Goal: Communication & Community: Answer question/provide support

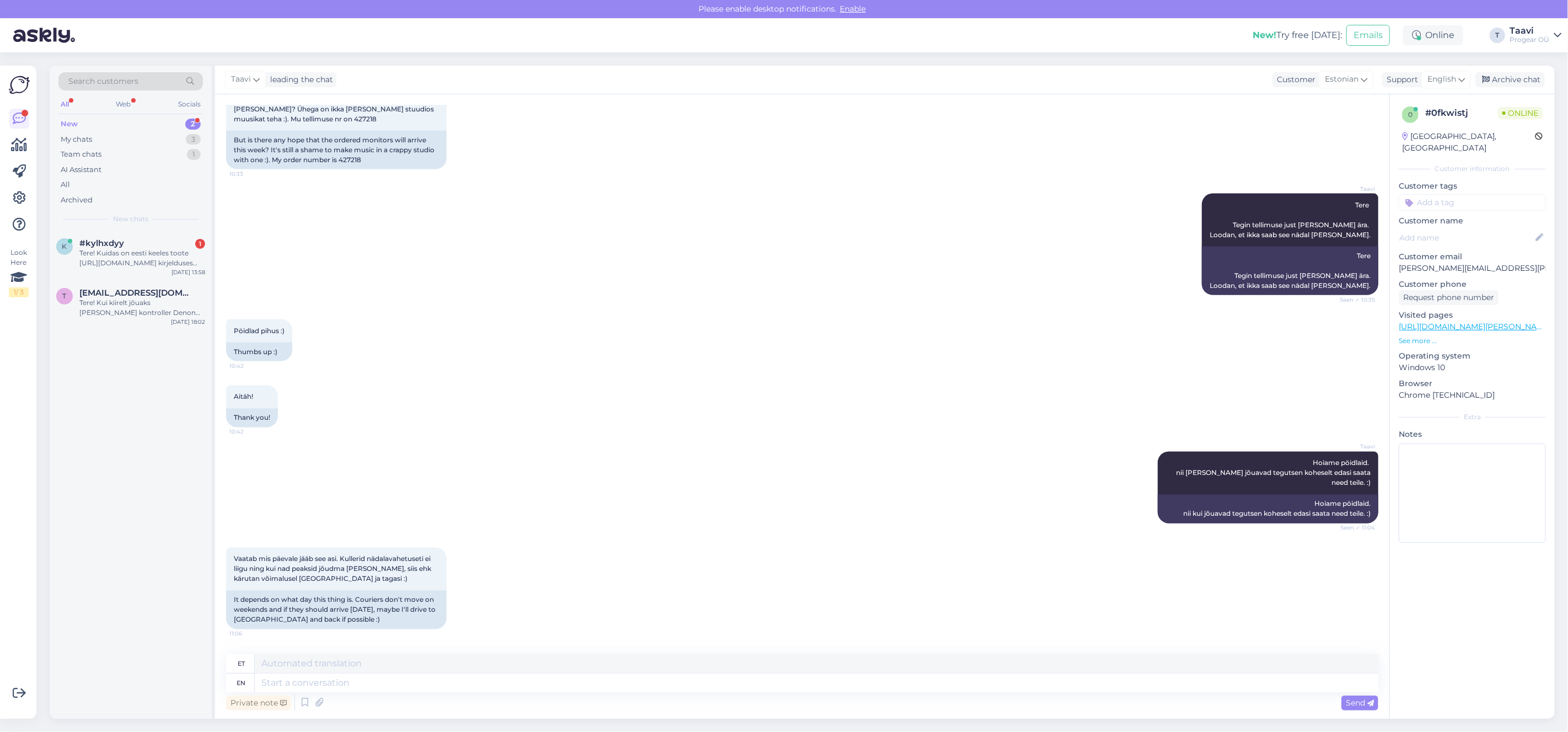
scroll to position [1524, 0]
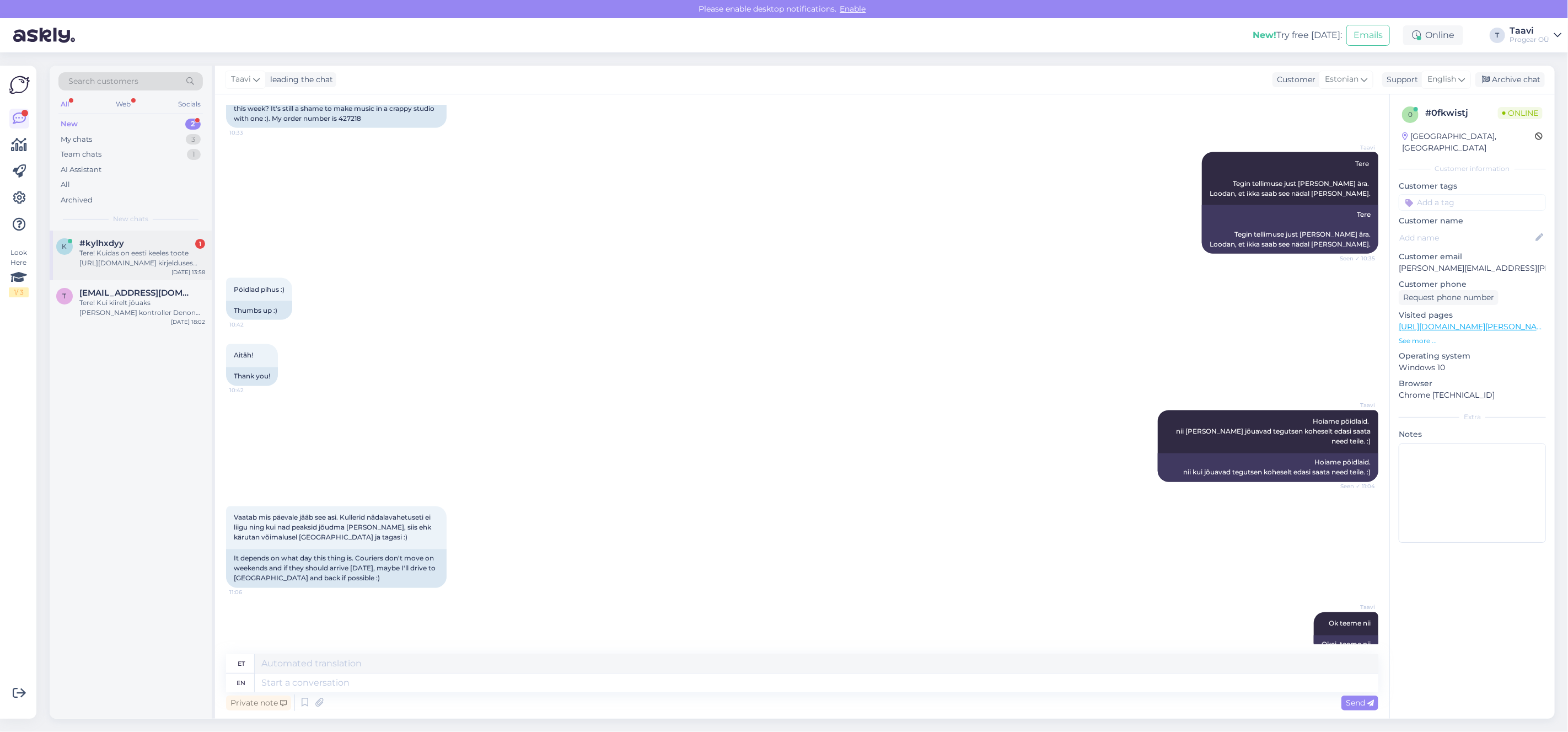
click at [153, 263] on div "Tere! Kuidas on eesti keeles toote [URL][DOMAIN_NAME] kirjelduses mainitud ingl…" at bounding box center [142, 258] width 125 height 20
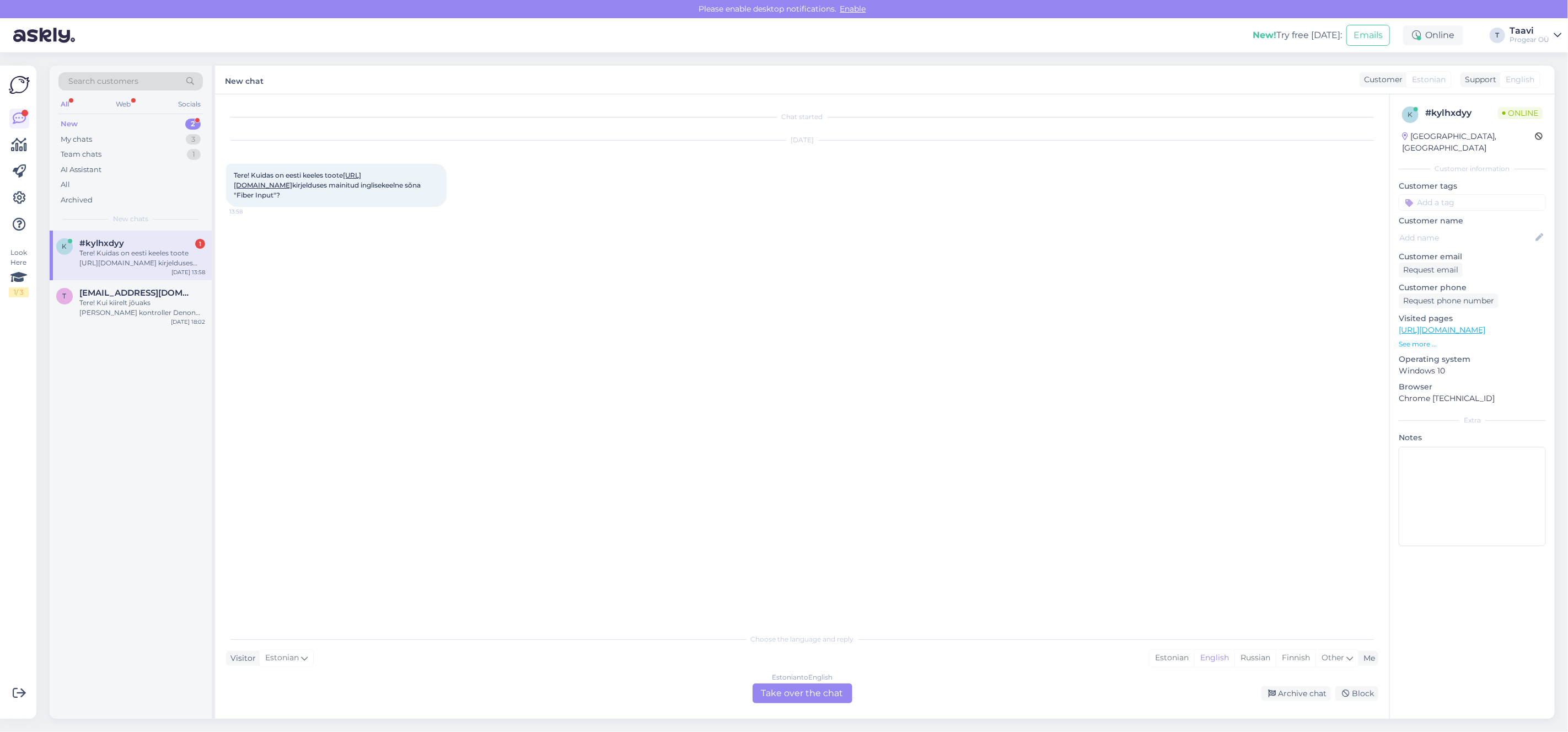
scroll to position [0, 0]
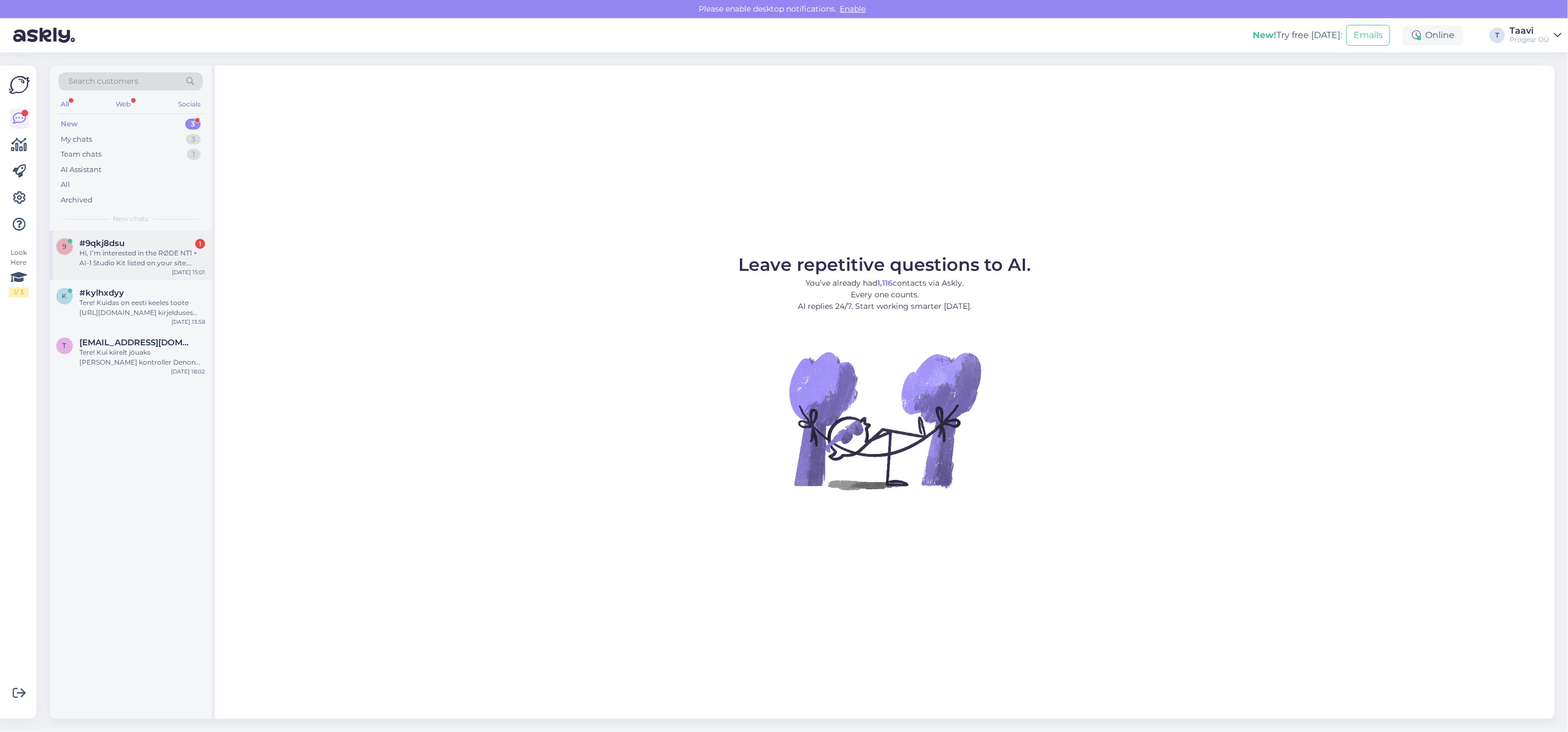
click at [98, 255] on div "Hi, I’m interested in the RØDE NT1 + AI-1 Studio Kit listed on your site. Could…" at bounding box center [142, 258] width 125 height 20
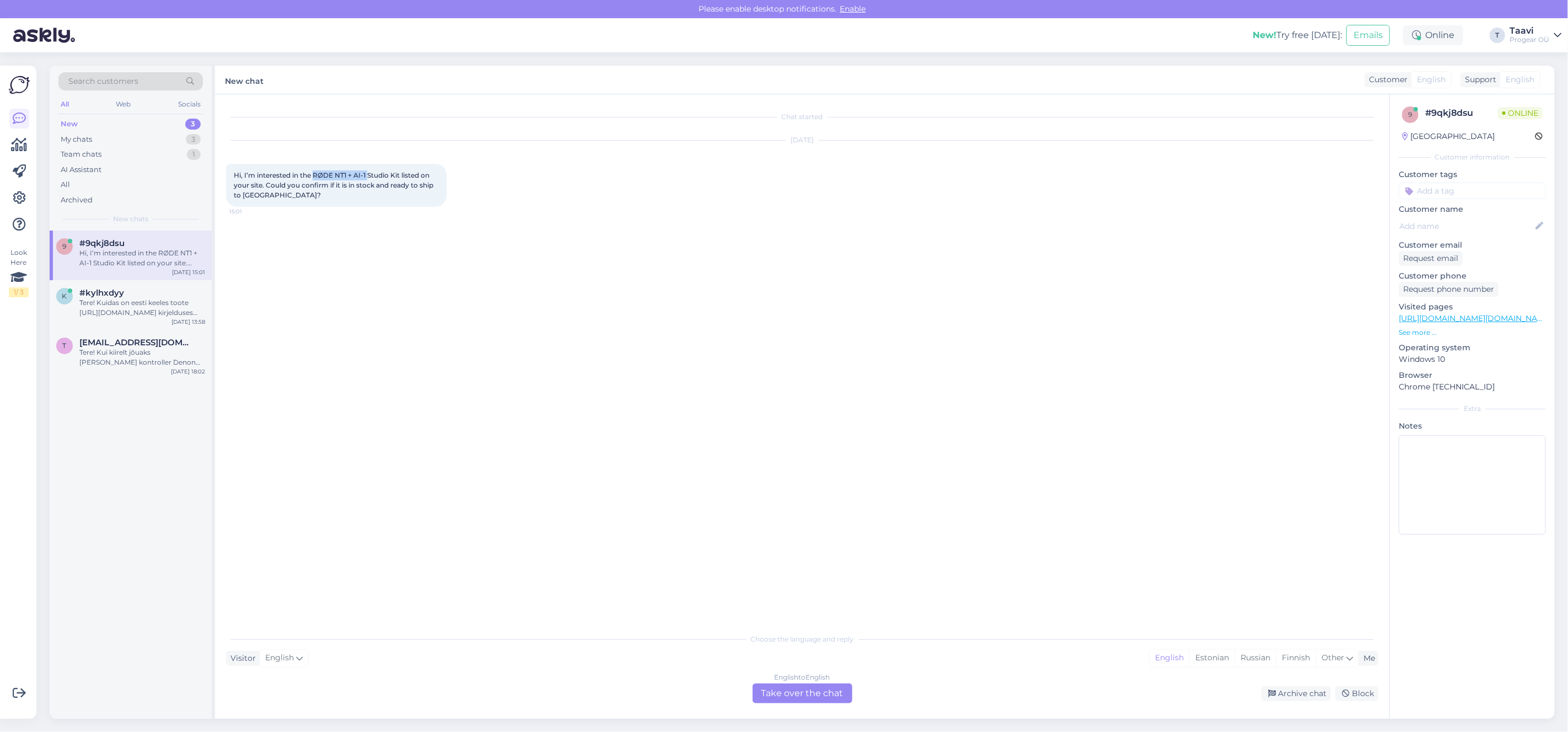
drag, startPoint x: 315, startPoint y: 174, endPoint x: 368, endPoint y: 178, distance: 53.2
click at [368, 178] on span "Hi, I’m interested in the RØDE NT1 + AI-1 Studio Kit listed on your site. Could…" at bounding box center [334, 185] width 201 height 28
drag, startPoint x: 315, startPoint y: 174, endPoint x: 399, endPoint y: 179, distance: 84.1
click at [400, 177] on span "Hi, I’m interested in the RØDE NT1 + AI-1 Studio Kit listed on your site. Could…" at bounding box center [334, 185] width 201 height 28
copy span "RØDE NT1 + AI-1 Studio Kit"
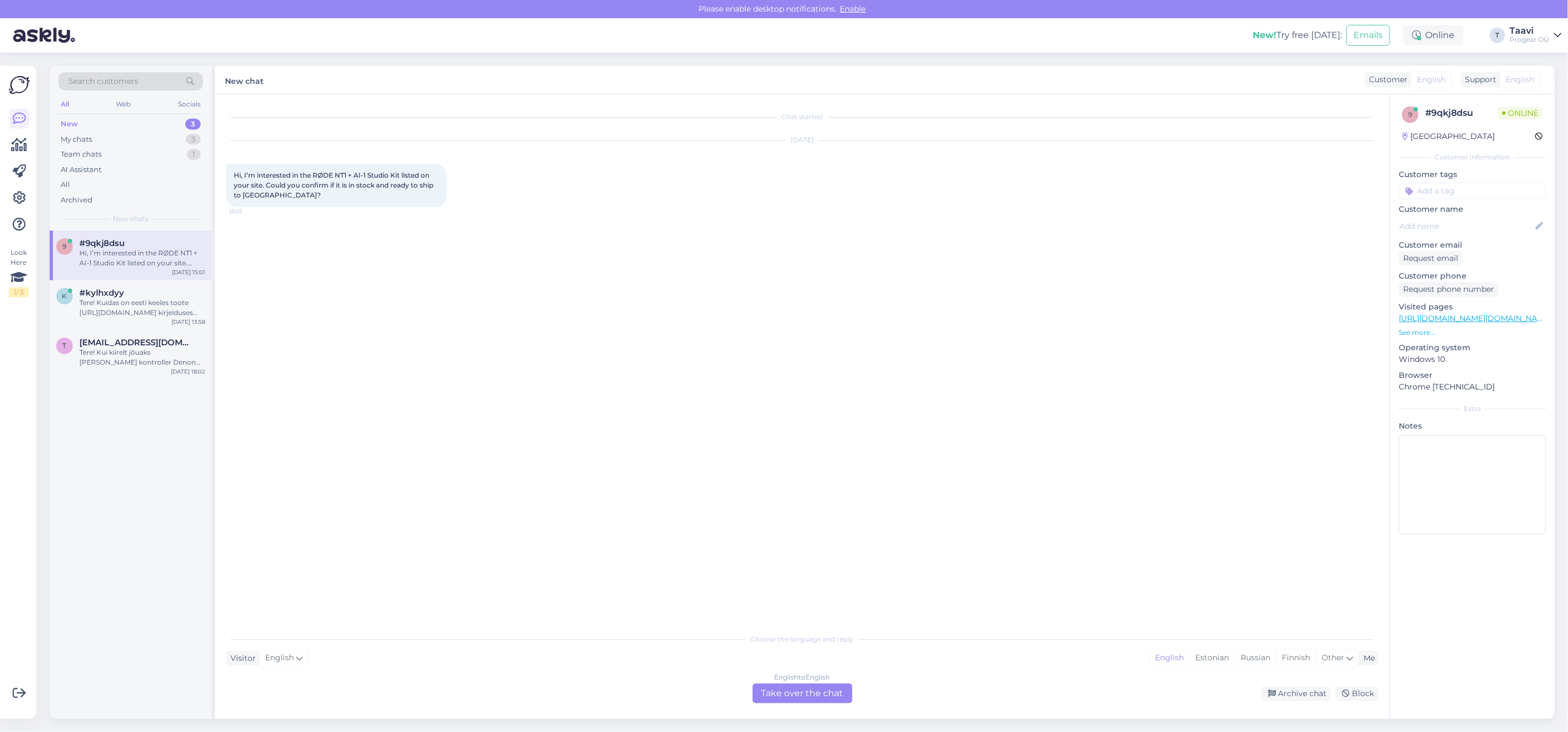
drag, startPoint x: 140, startPoint y: 243, endPoint x: 143, endPoint y: 254, distance: 11.4
click at [140, 244] on div "#9qkj8dsu" at bounding box center [142, 243] width 125 height 10
click at [814, 696] on div "English to English Take over the chat" at bounding box center [803, 693] width 100 height 20
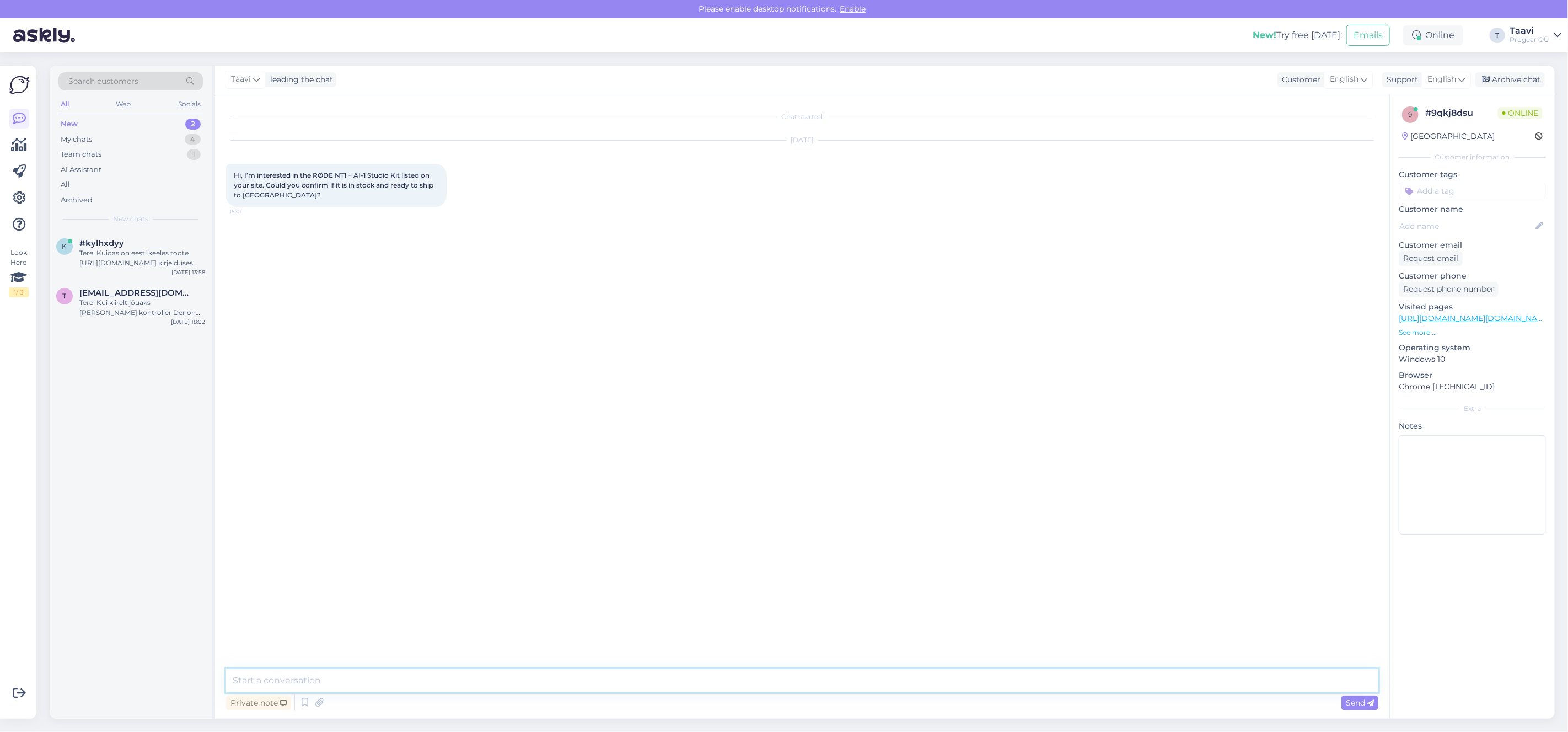
click at [299, 682] on textarea at bounding box center [803, 680] width 1153 height 23
paste textarea "This kit is EOL, and no longer available."
type textarea "This kit is EOL, and no longer available."
drag, startPoint x: 1360, startPoint y: 702, endPoint x: 1343, endPoint y: 709, distance: 18.4
click at [1360, 703] on span "Send" at bounding box center [1360, 703] width 28 height 10
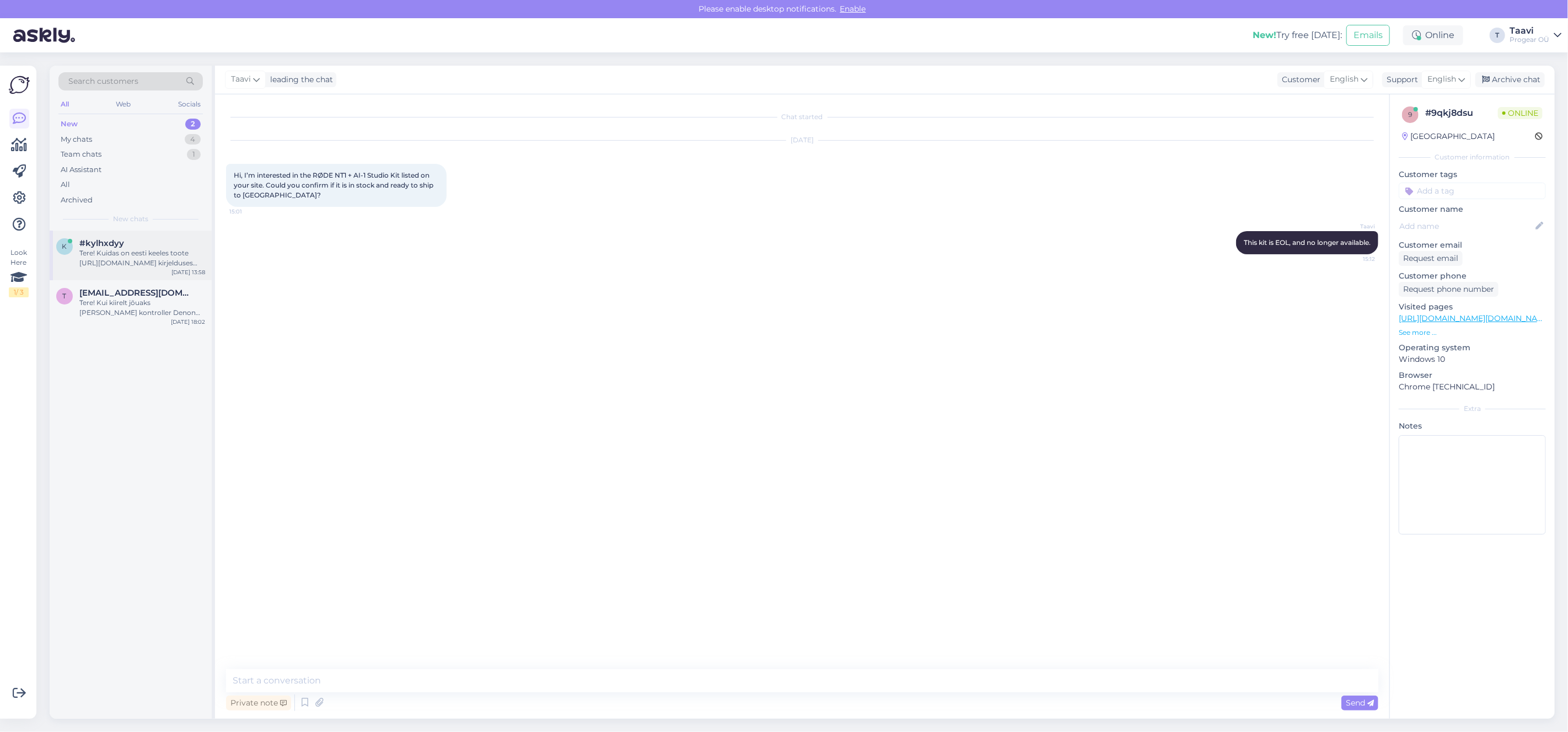
drag, startPoint x: 118, startPoint y: 257, endPoint x: 137, endPoint y: 257, distance: 19.0
click at [118, 257] on div "Tere! Kuidas on eesti keeles toote https://www.progear.ee/blackmagic-design-min…" at bounding box center [142, 258] width 125 height 20
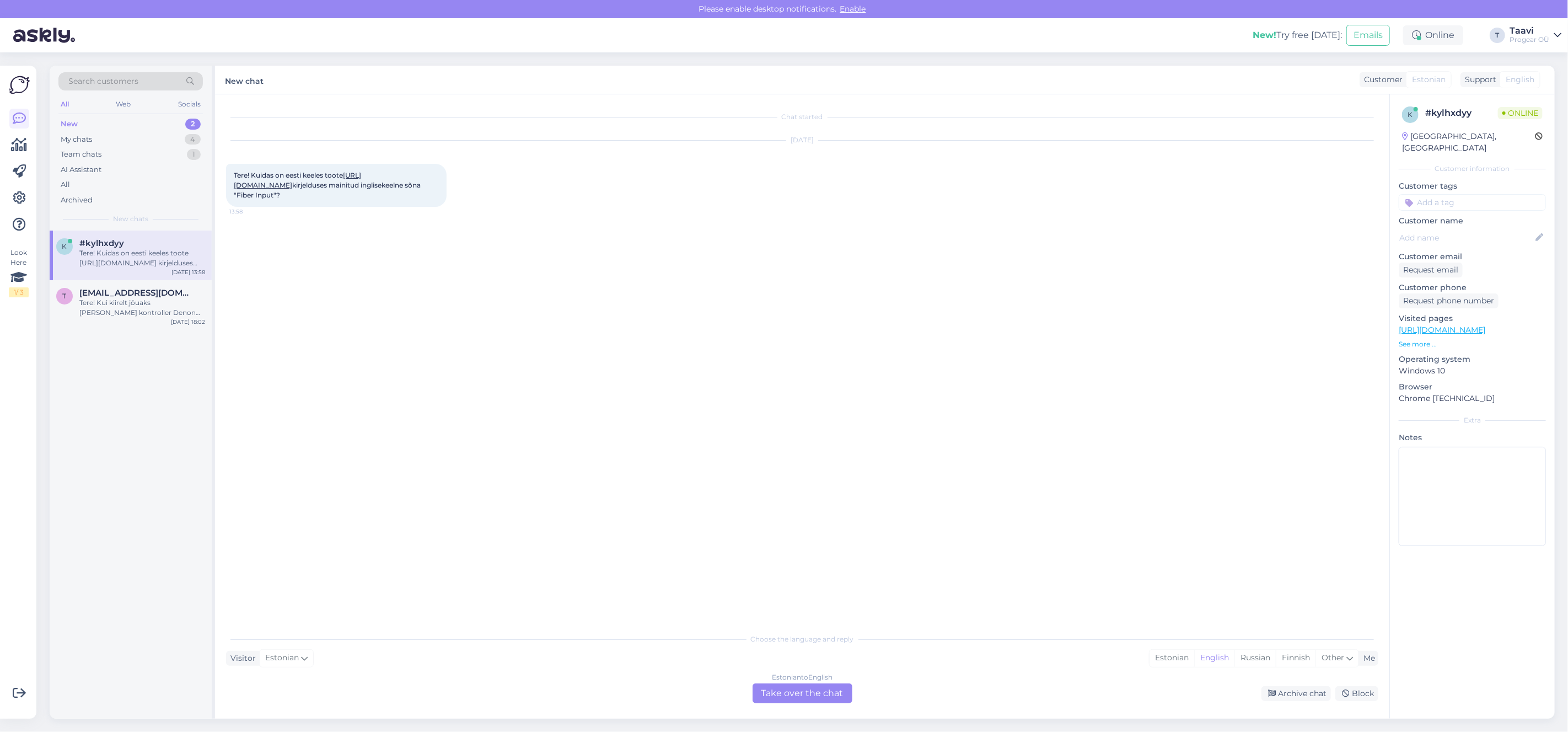
click at [323, 185] on link "https://www.progear.ee/blackmagic-design-mini-converter-optical-fiber-12g" at bounding box center [298, 180] width 128 height 18
click at [786, 699] on div "Estonian to English Take over the chat" at bounding box center [803, 693] width 100 height 20
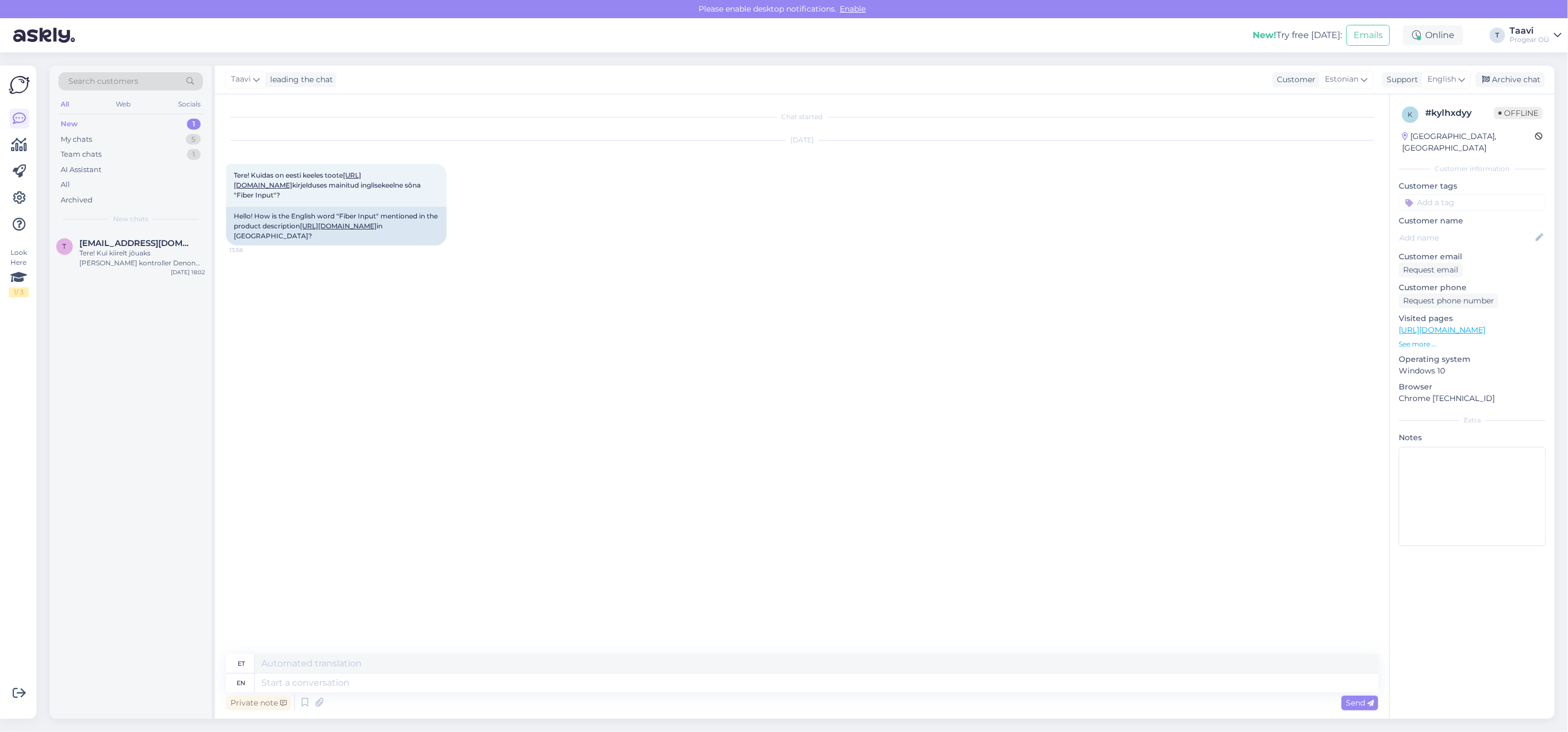
click at [340, 693] on div "Private note Send" at bounding box center [803, 703] width 1153 height 21
click at [348, 686] on textarea at bounding box center [816, 683] width 1123 height 19
type textarea "Tere"
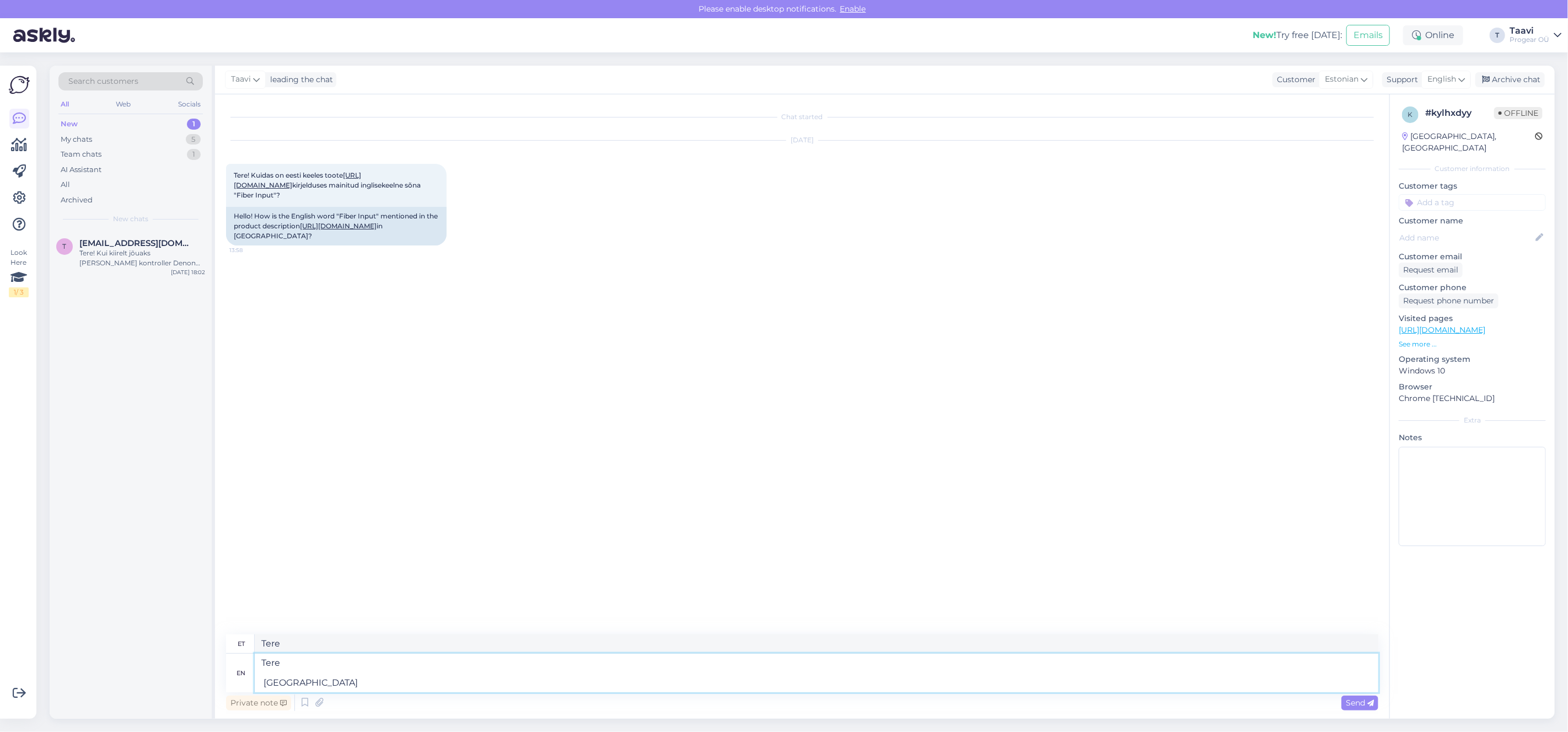
type textarea "Tere Kogu"
type textarea "Tere Kogu kirjeldus o"
type textarea "Tere Kogu kirjeldus"
type textarea "Tere Kogu kirjeldus on in"
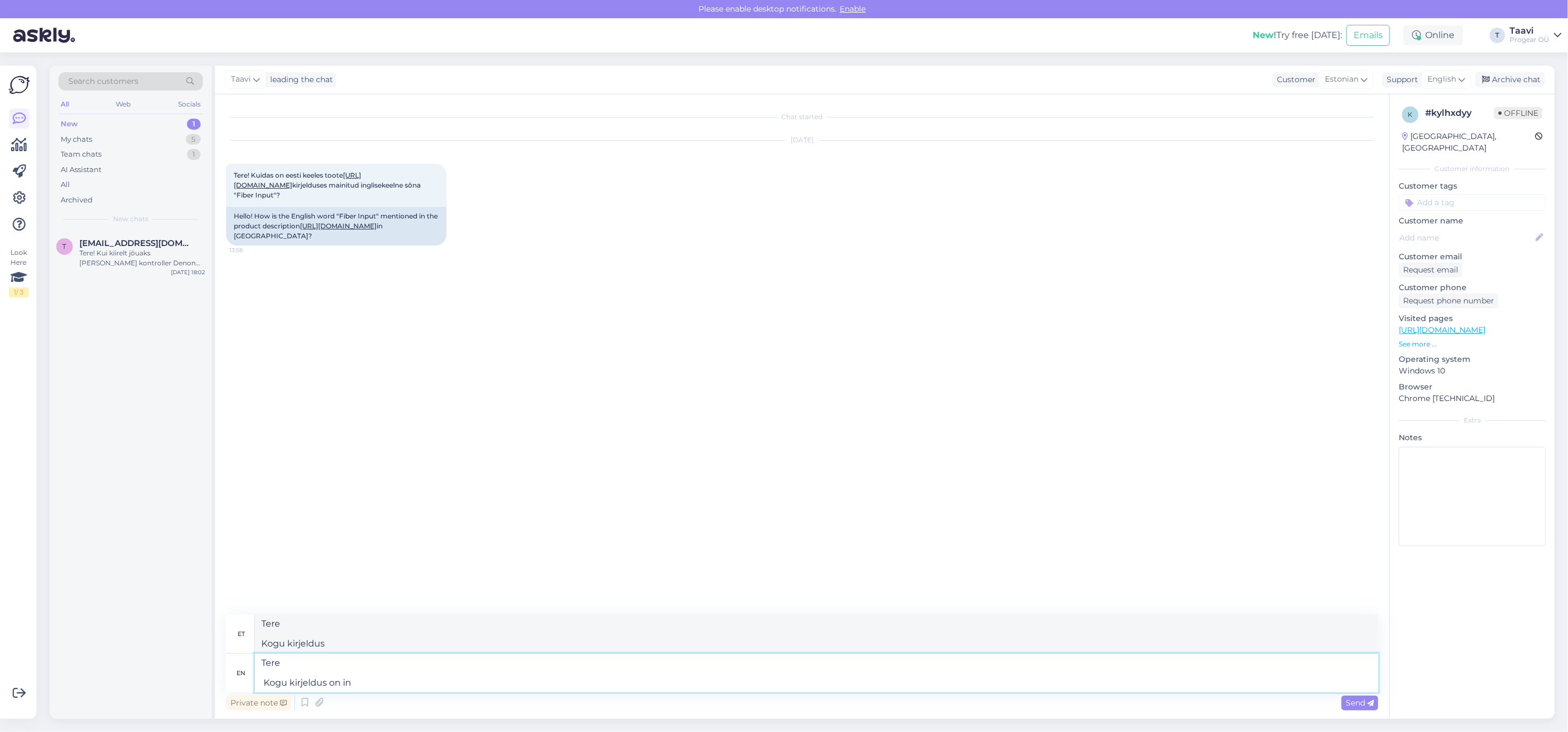
type textarea "Tere Kogu kirjeldus on"
type textarea "Tere Kogu kirjeldus on inglise k"
type textarea "Tere Kogu kirjeldus on inglise"
type textarea "Tere Kogu kirjeldus on inglise keeles"
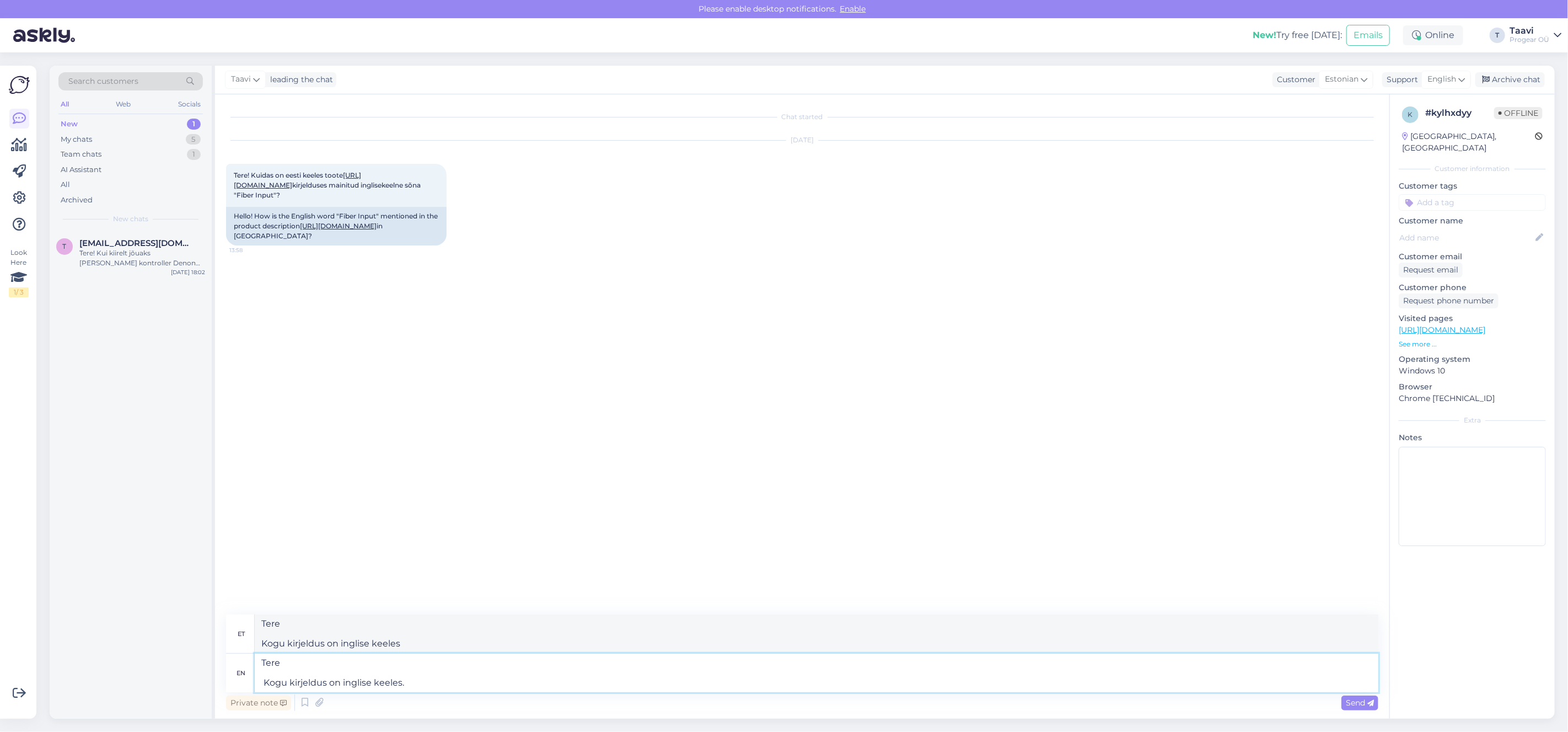
type textarea "Tere Kogu kirjeldus on inglise keeles."
type textarea "Tere Kogu kirjeldus on inglis"
type textarea "Tere Kogu kirjeldus on inglise"
type textarea "Tere Kogu kirjeldus o"
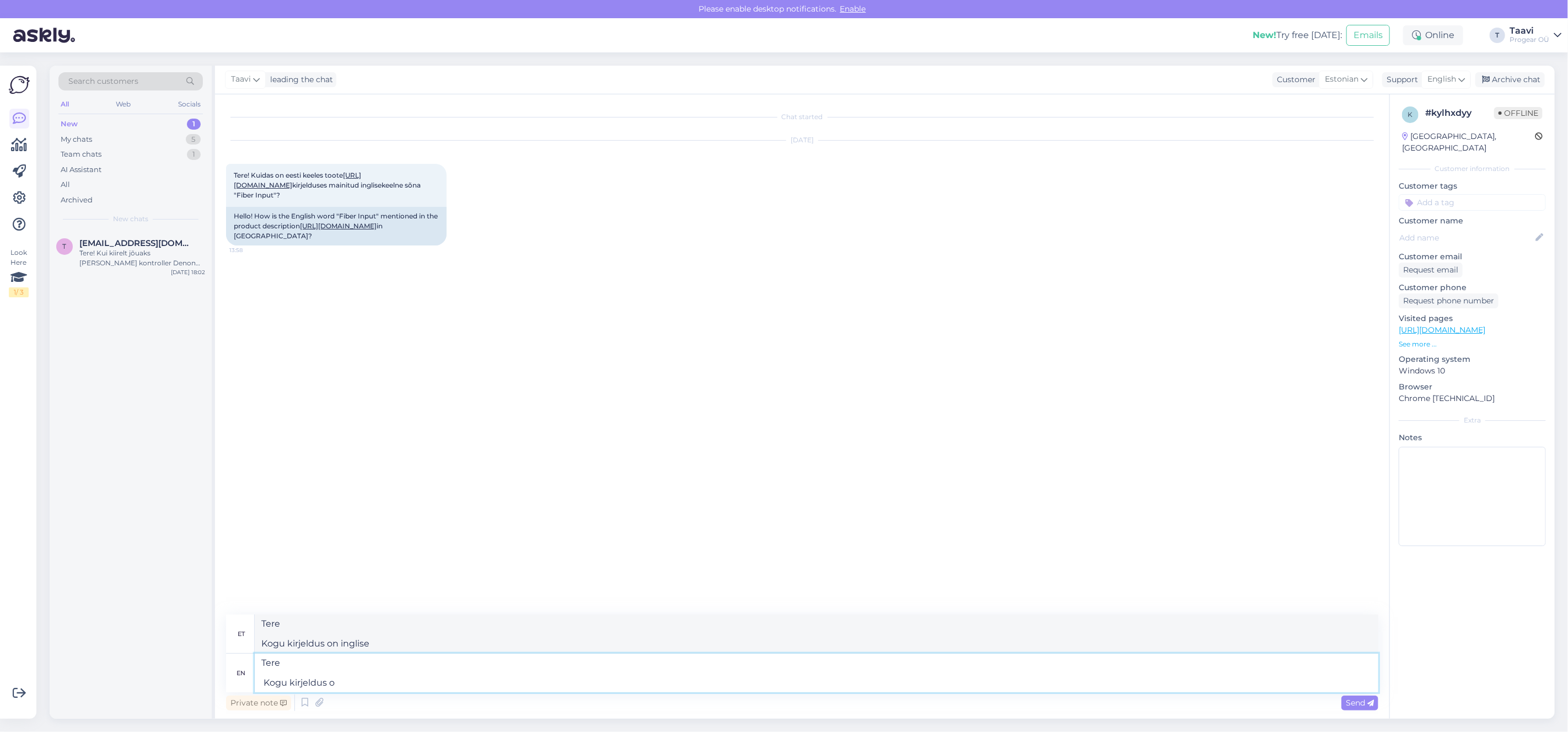
type textarea "Tere Kogu kirjeldus on"
type textarea "Tere Kogu kirjeldu"
type textarea "Tere Kogu kirjeldus"
type textarea "Tere Kog"
type textarea "Tere Kogu"
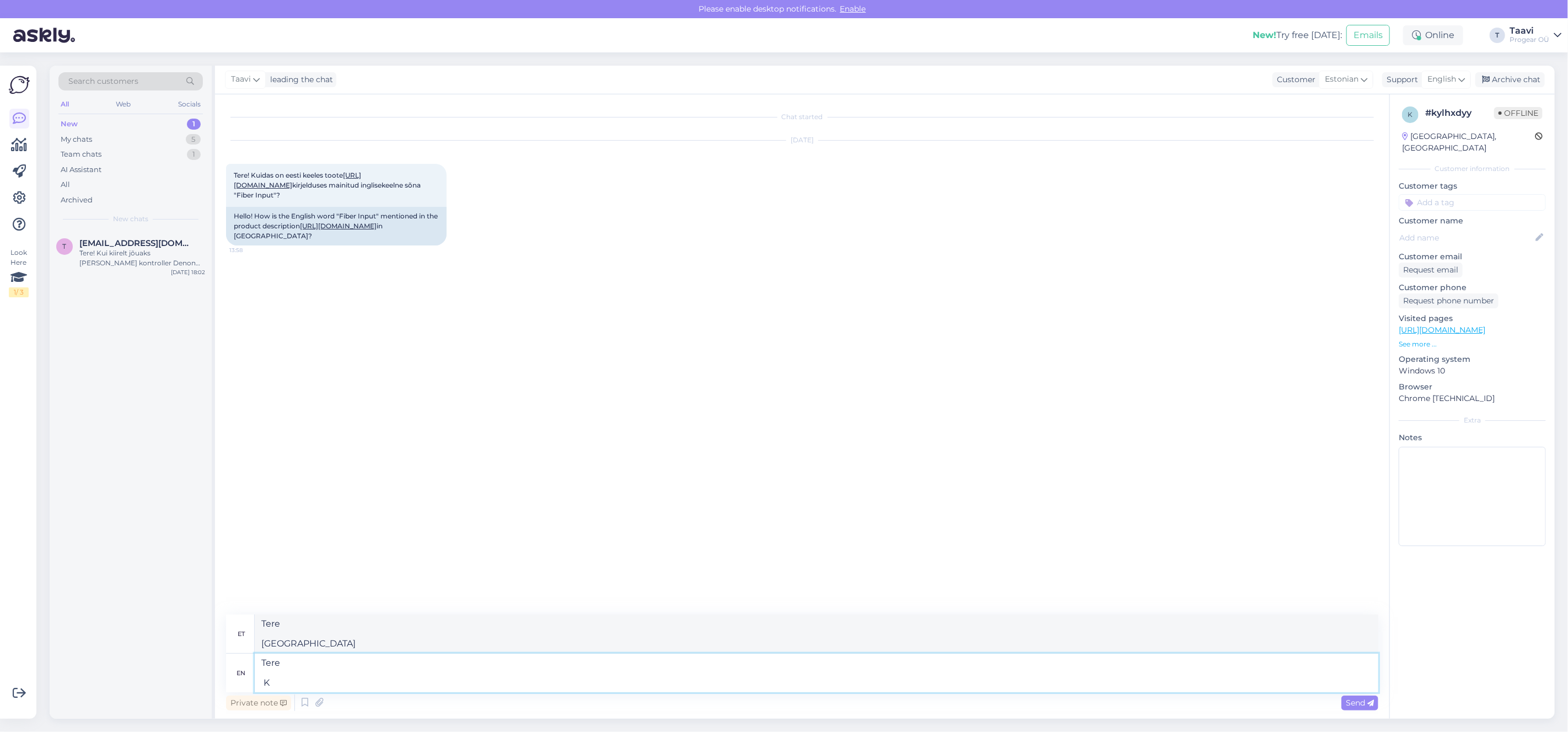
type textarea "Tere"
type textarea "Tere Ma u"
type textarea "Tere Ma"
type textarea "Tere Ma usun"
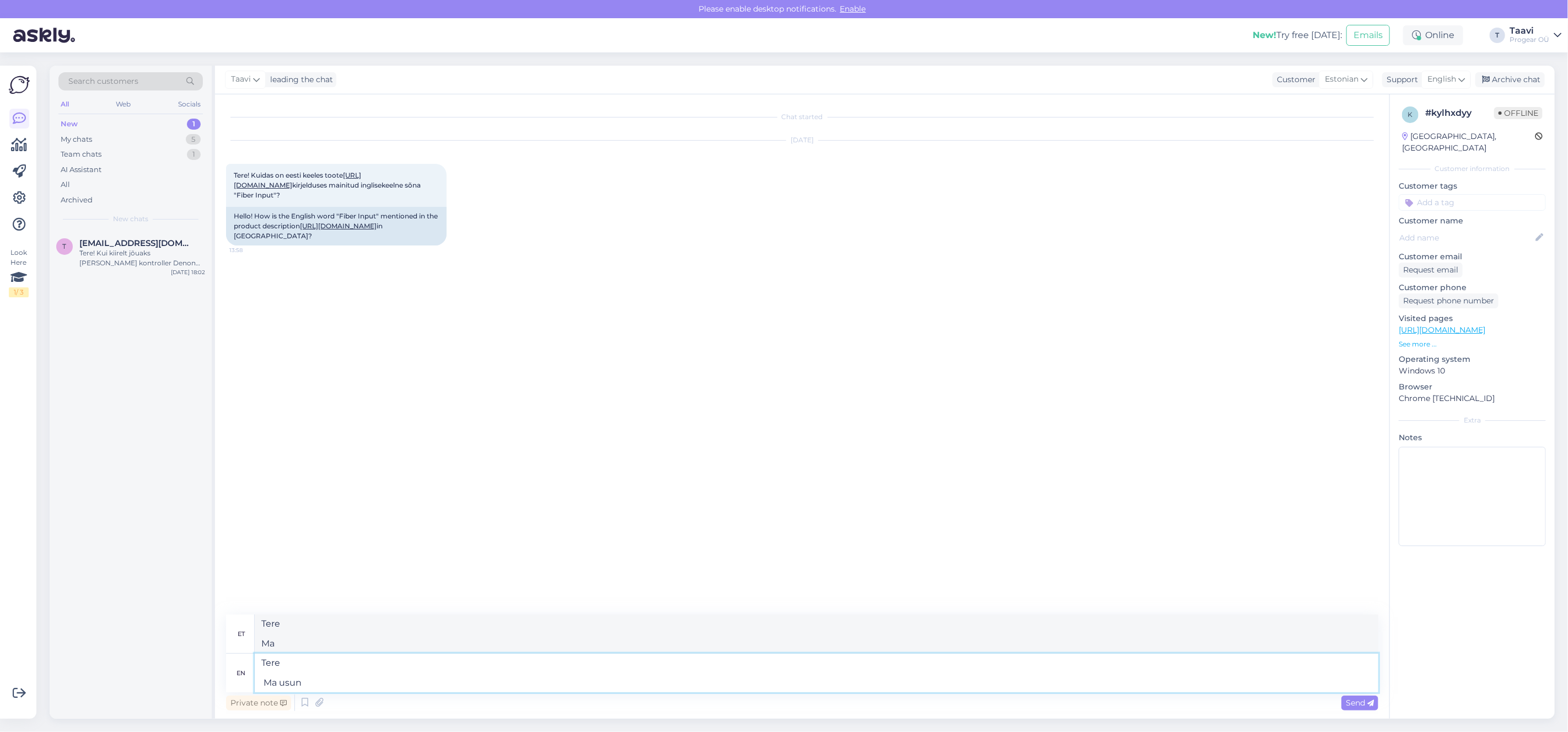
type textarea "Tere Ma usun"
type textarea "Tere Ma"
type textarea "Tere"
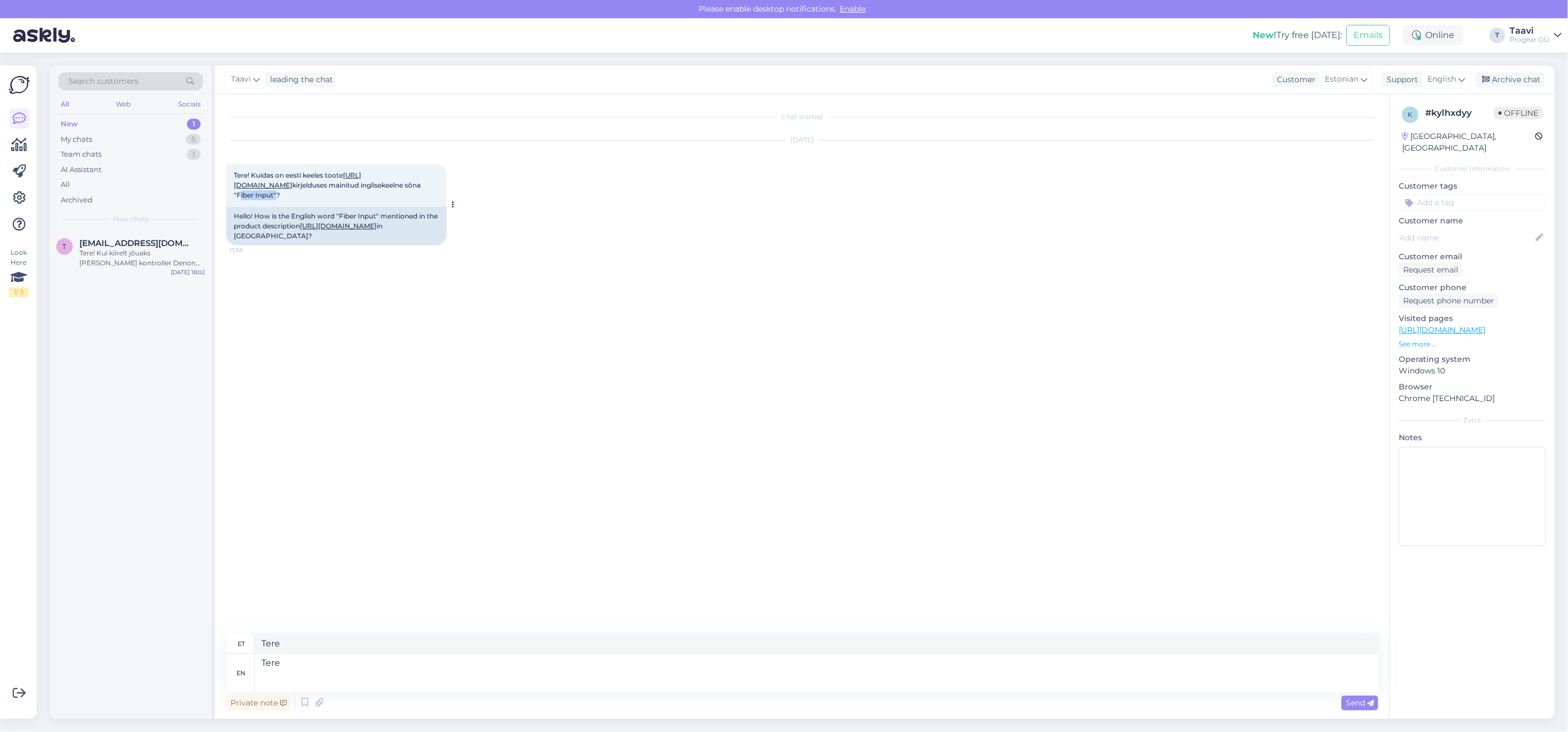
drag, startPoint x: 236, startPoint y: 204, endPoint x: 269, endPoint y: 212, distance: 34.0
click at [272, 207] on div "Tere! Kuidas on eesti keeles toote https://www.progear.ee/blackmagic-design-min…" at bounding box center [337, 185] width 221 height 43
copy span "Fiber Inpu"
drag, startPoint x: 279, startPoint y: 682, endPoint x: 289, endPoint y: 684, distance: 10.2
click at [279, 682] on textarea "Tere" at bounding box center [816, 673] width 1123 height 39
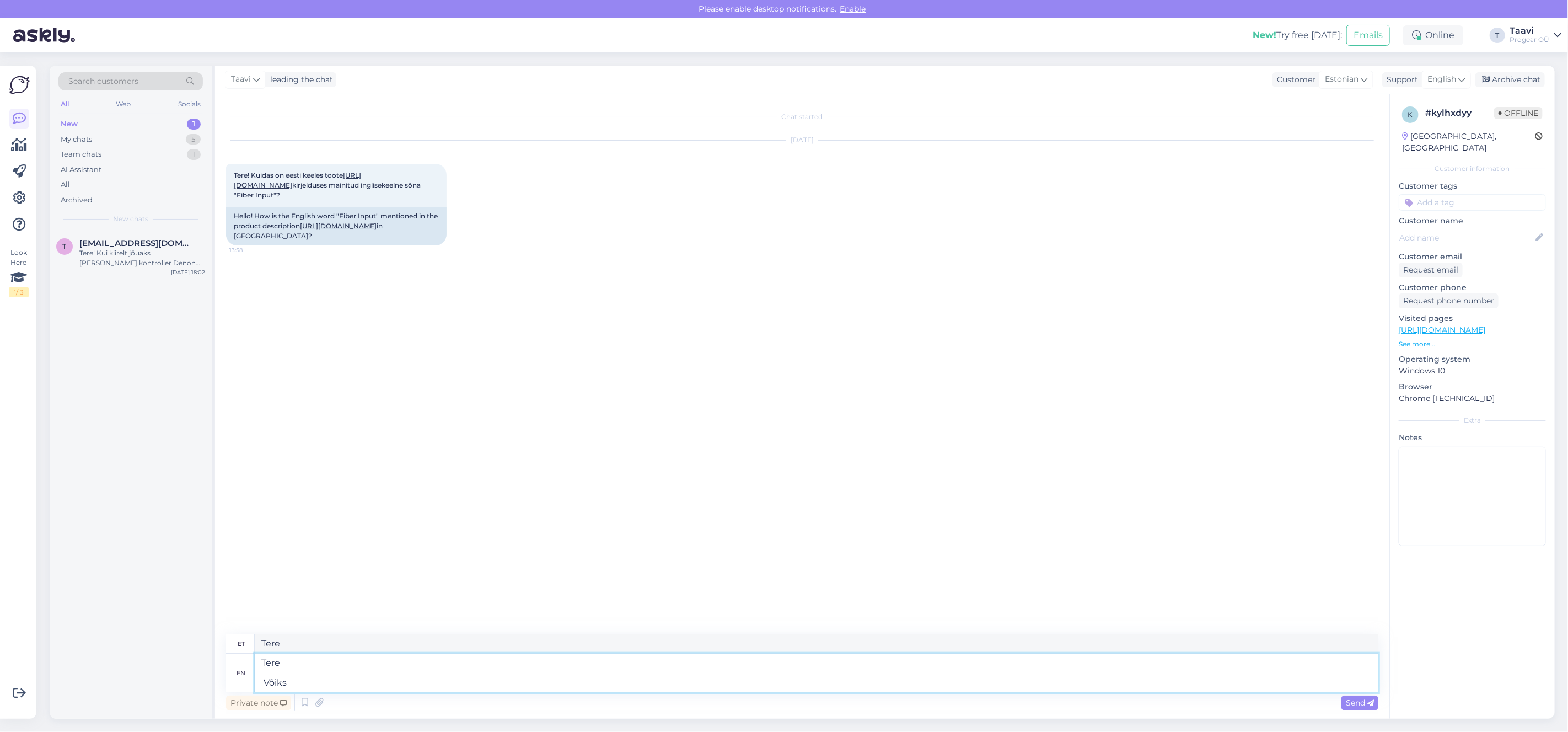
type textarea "Tere Võiks"
type textarea "Tere Võiks äkki o"
type textarea "Tere Võiks äkki"
type textarea "Tere Võiks äkki olla"
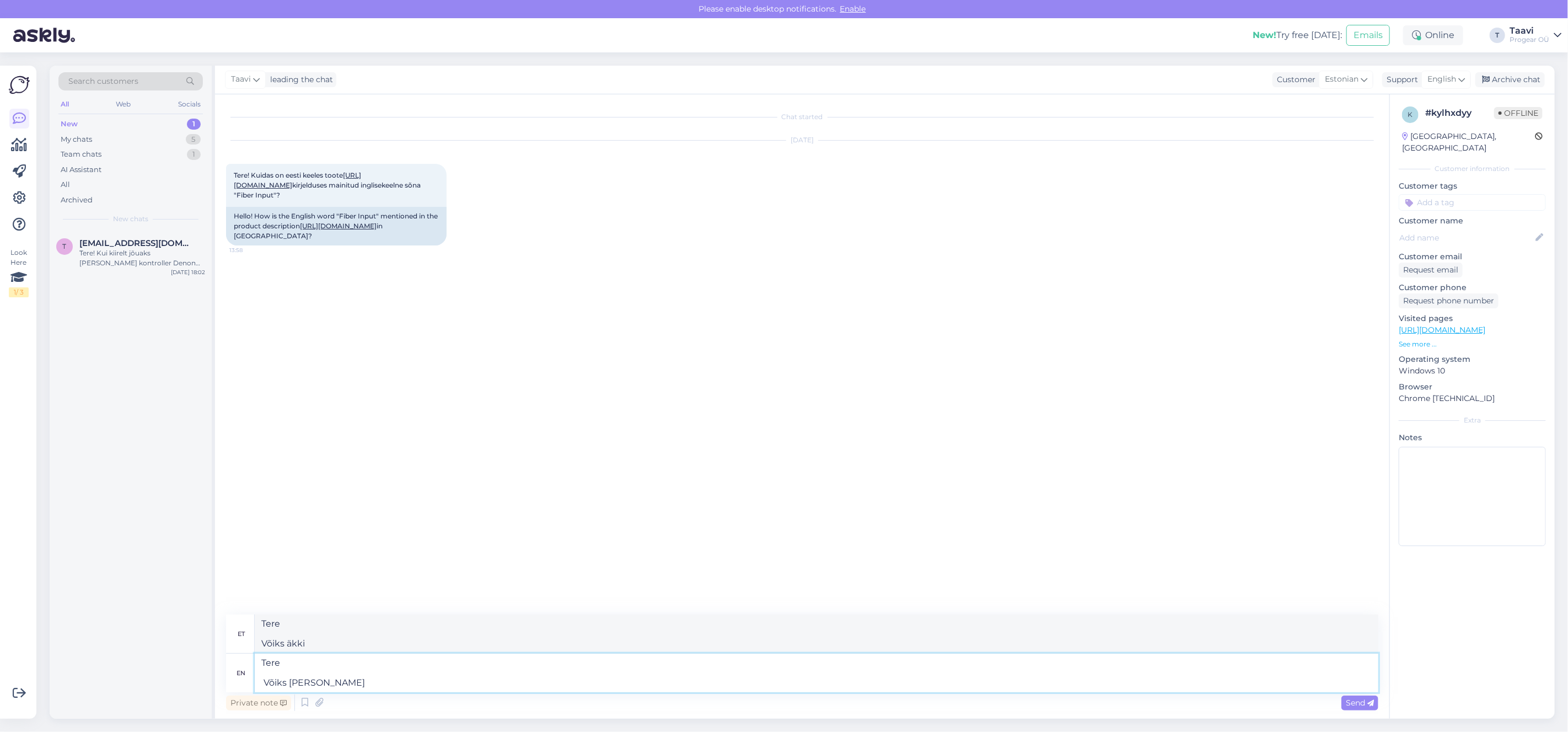
type textarea "Tere Võiks äkki olla"
paste textarea "kiudoptiline sisend"
type textarea "Tere Võiks äkki olla kiudoptiline sisend"
type textarea "Tere Võiks äkki olla kiudoptiline sisendees"
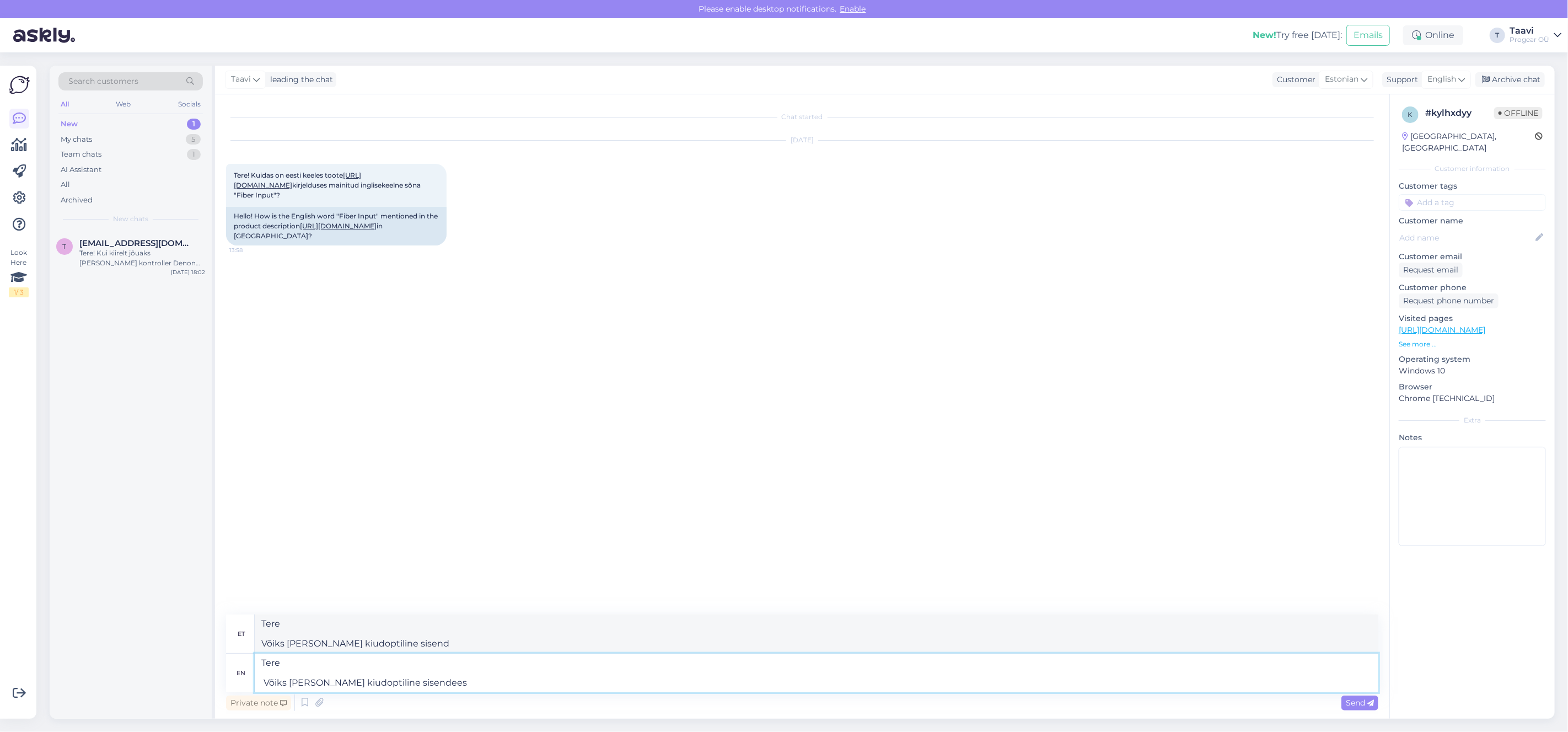
type textarea "Tere Võiks äkki olla kiudoptiline sisendees"
type textarea "Tere Võiks äkki olla kiudoptiline sisend"
type textarea "Tere Võiks äkki olla kiudoptiline sisend."
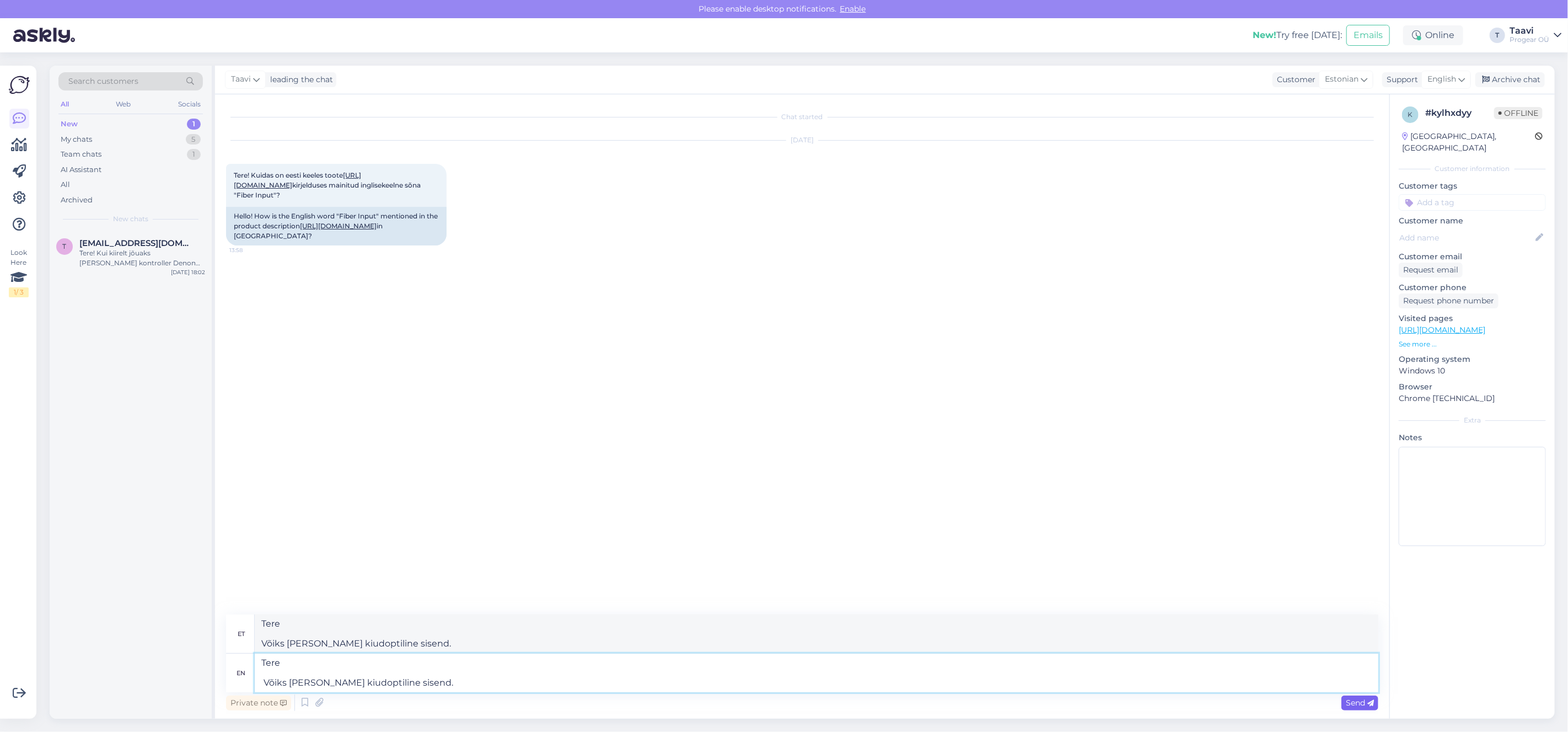
type textarea "Tere Võiks äkki olla kiudoptiline sisend."
click at [1363, 708] on div "Send" at bounding box center [1360, 703] width 37 height 15
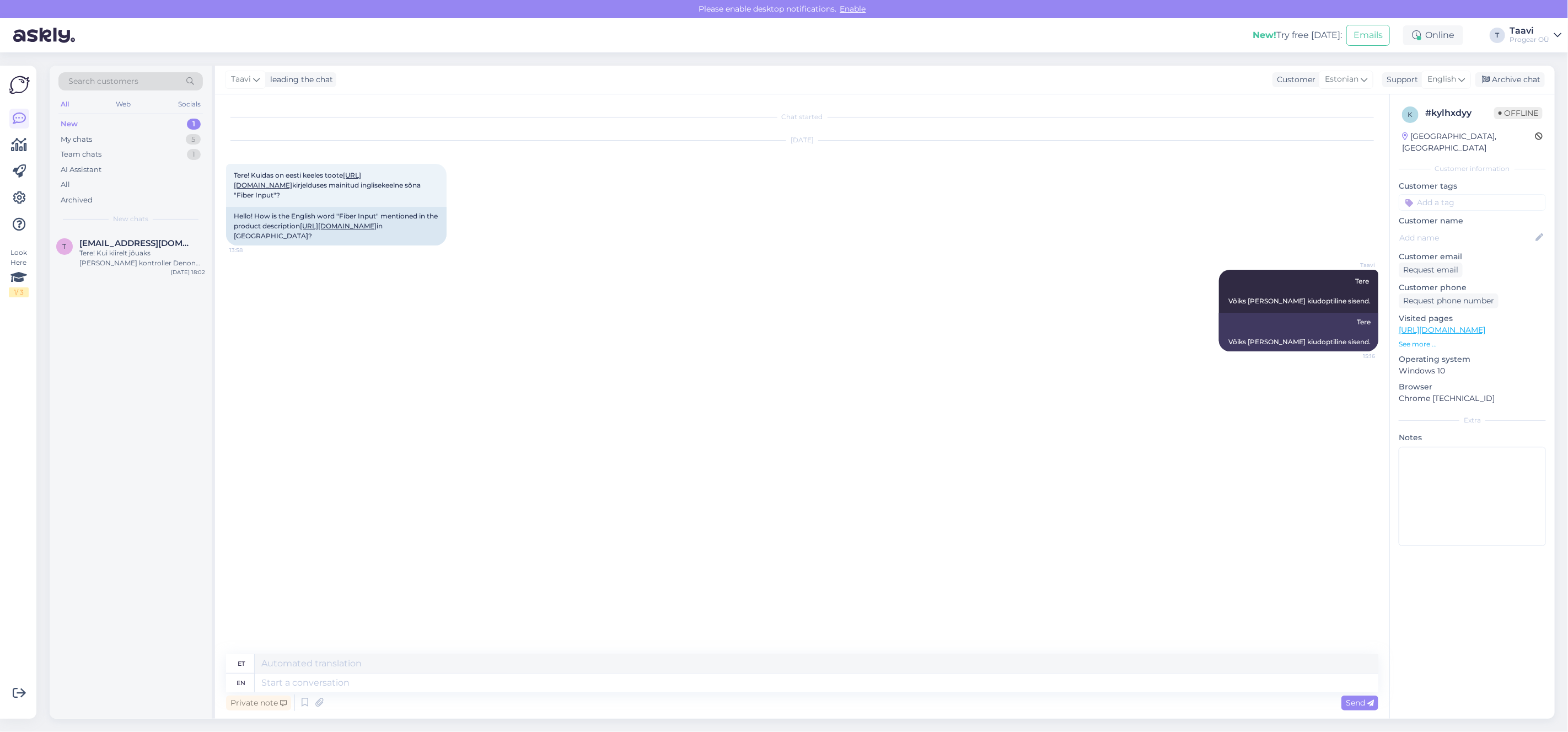
click at [17, 89] on img at bounding box center [19, 84] width 21 height 21
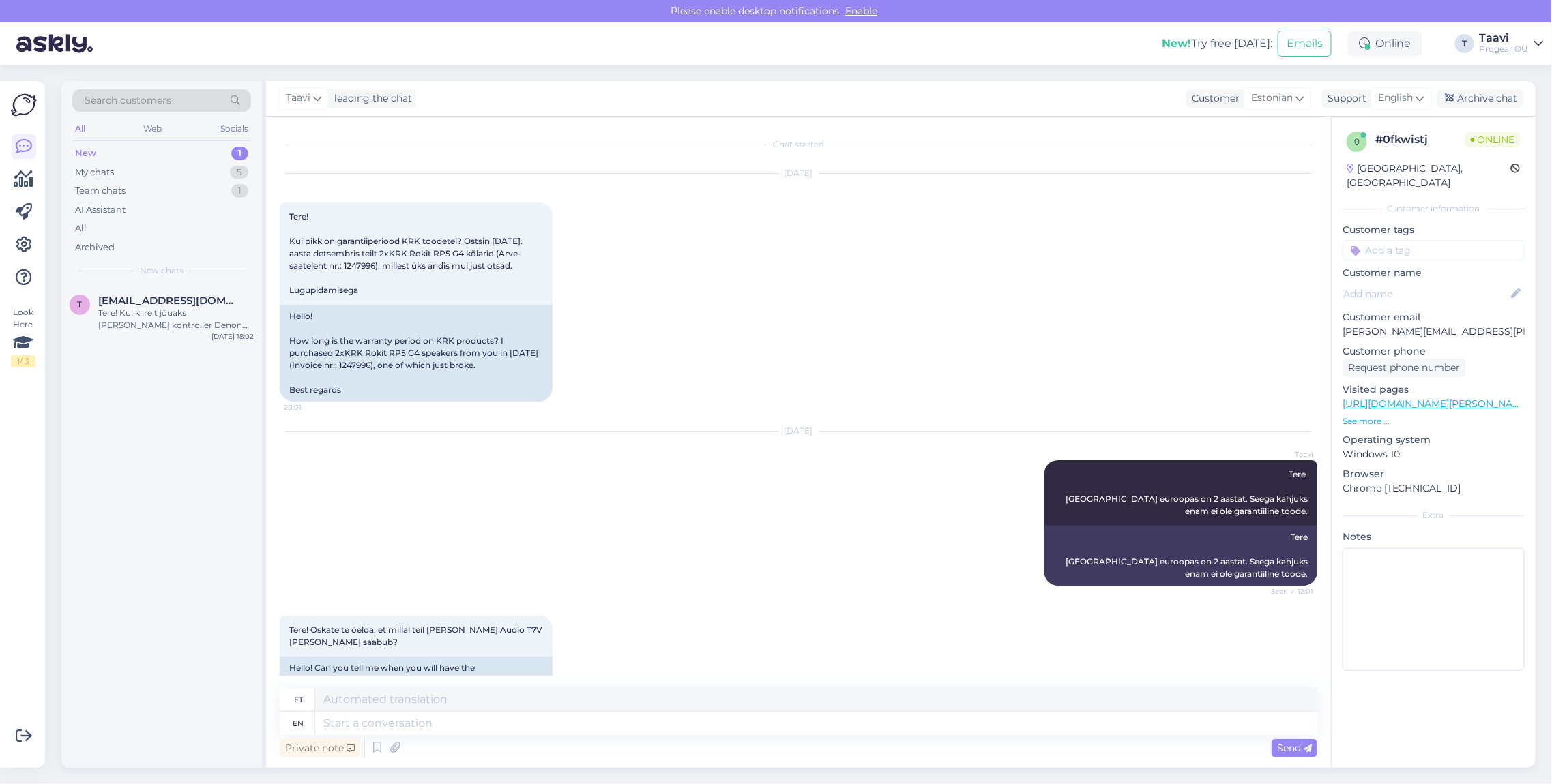
scroll to position [2007, 0]
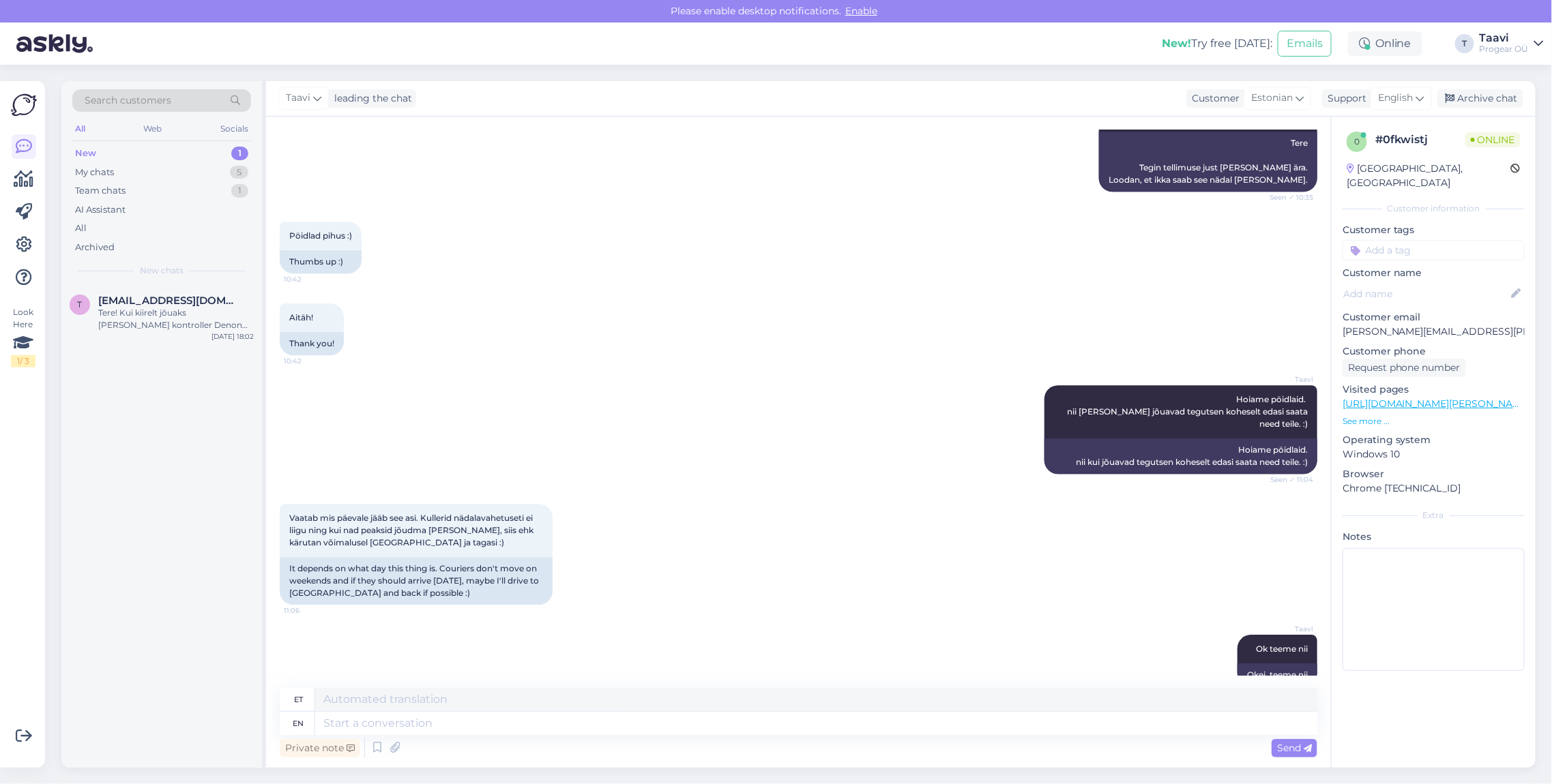
click at [153, 156] on div "New 1" at bounding box center [161, 154] width 179 height 20
click at [152, 154] on div "New 1" at bounding box center [161, 154] width 179 height 20
click at [99, 145] on div "New 1" at bounding box center [161, 154] width 179 height 20
